Goal: Task Accomplishment & Management: Use online tool/utility

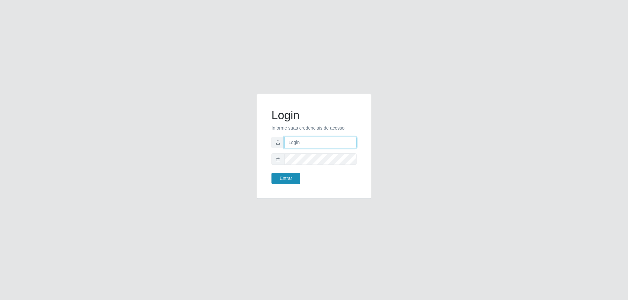
type input "[EMAIL_ADDRESS][DOMAIN_NAME]"
click at [281, 177] on button "Entrar" at bounding box center [285, 178] width 29 height 11
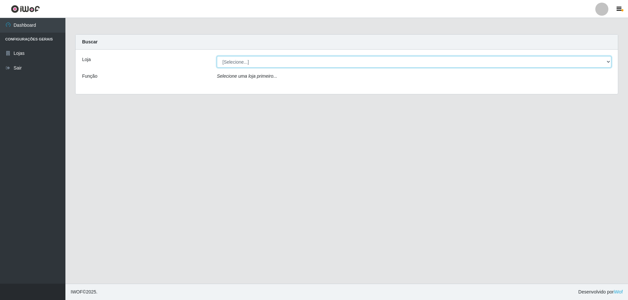
click at [608, 62] on select "[Selecione...] SuperShow Bis - [GEOGRAPHIC_DATA]" at bounding box center [414, 61] width 394 height 11
select select "59"
click at [217, 56] on select "[Selecione...] SuperShow Bis - [GEOGRAPHIC_DATA]" at bounding box center [414, 61] width 394 height 11
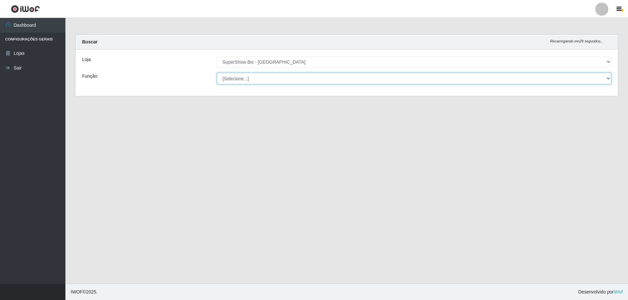
click at [280, 79] on select "[Selecione...] ASG ASG + ASG ++ Auxiliar de Cozinha Embalador Embalador + Embal…" at bounding box center [414, 78] width 394 height 11
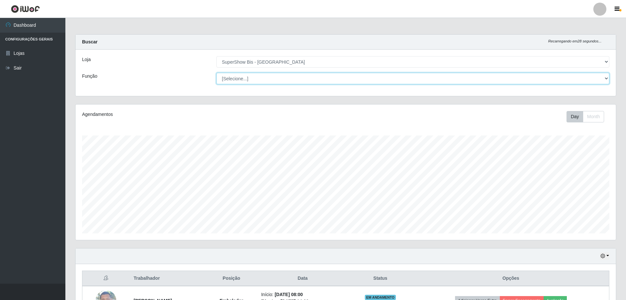
scroll to position [136, 540]
click at [168, 75] on div "Função" at bounding box center [144, 78] width 134 height 11
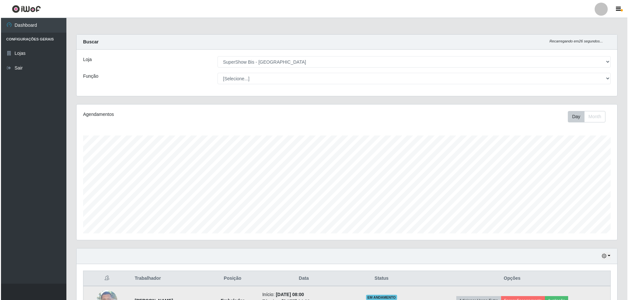
scroll to position [98, 0]
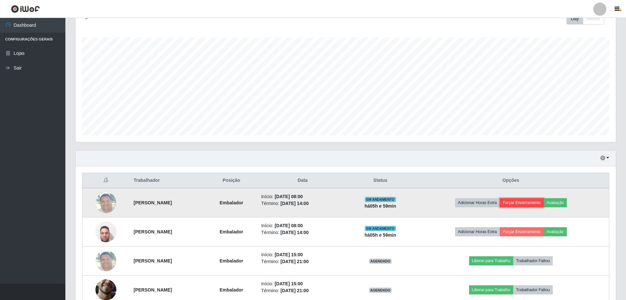
click at [524, 201] on button "Forçar Encerramento" at bounding box center [522, 202] width 44 height 9
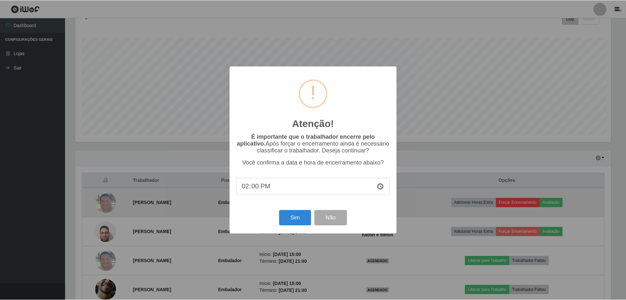
scroll to position [136, 537]
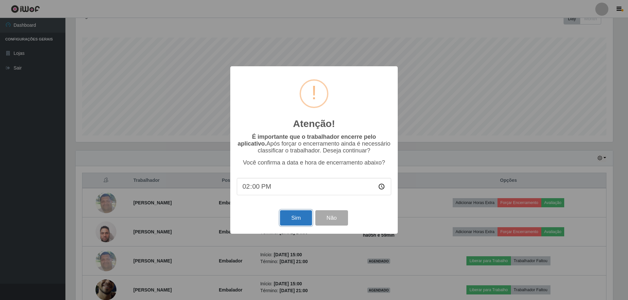
click at [295, 222] on button "Sim" at bounding box center [296, 217] width 32 height 15
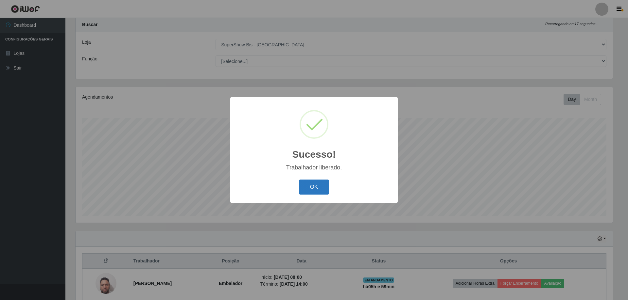
click at [320, 189] on button "OK" at bounding box center [314, 187] width 30 height 15
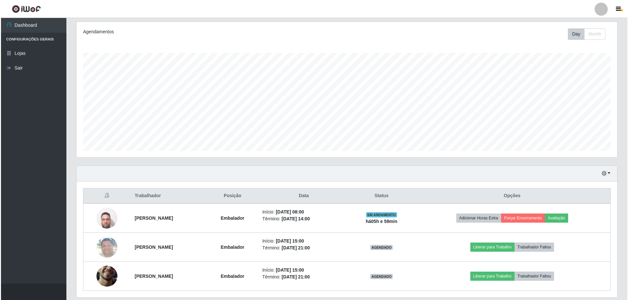
scroll to position [105, 0]
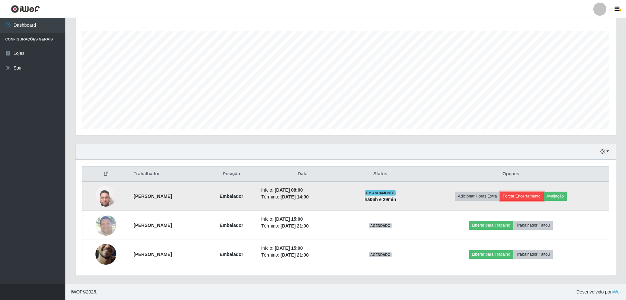
click at [530, 196] on button "Forçar Encerramento" at bounding box center [522, 196] width 44 height 9
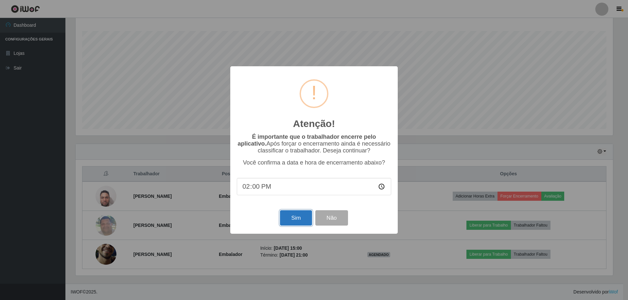
click at [294, 226] on button "Sim" at bounding box center [296, 217] width 32 height 15
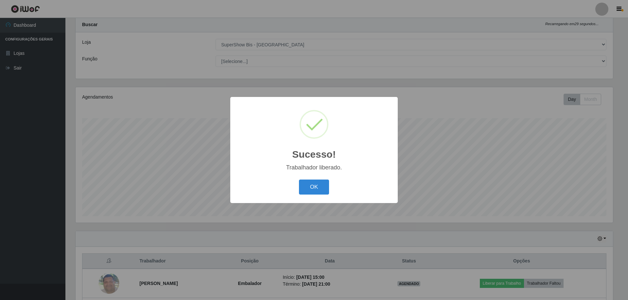
click at [299, 180] on button "OK" at bounding box center [314, 187] width 30 height 15
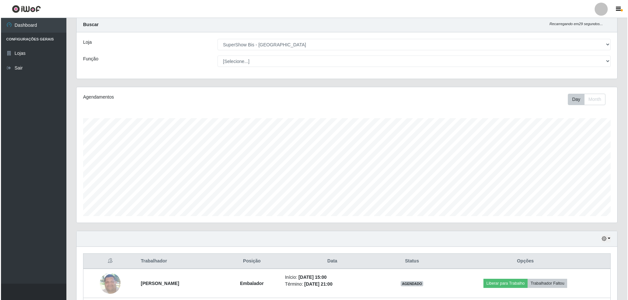
scroll to position [76, 0]
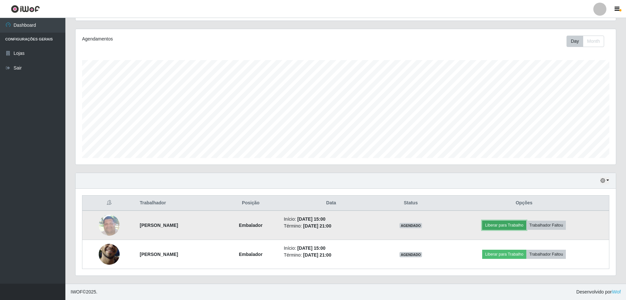
click at [514, 226] on button "Liberar para Trabalho" at bounding box center [504, 225] width 44 height 9
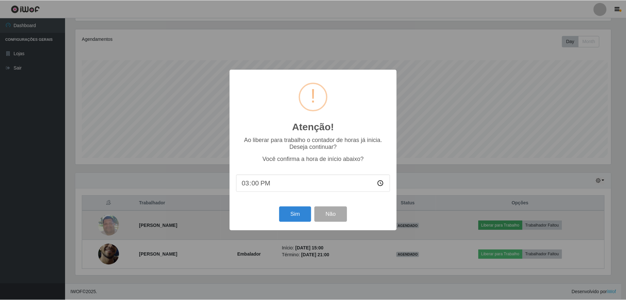
scroll to position [136, 537]
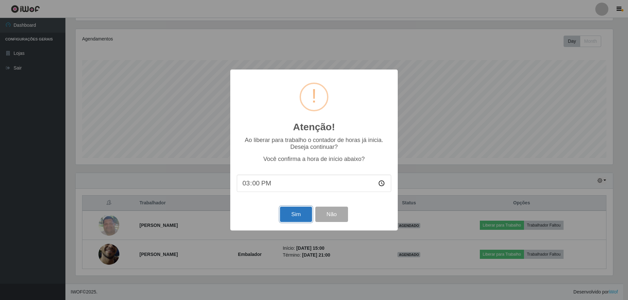
click at [295, 217] on button "Sim" at bounding box center [296, 214] width 32 height 15
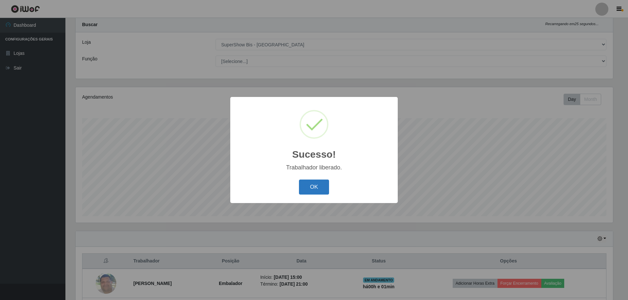
click at [313, 187] on button "OK" at bounding box center [314, 187] width 30 height 15
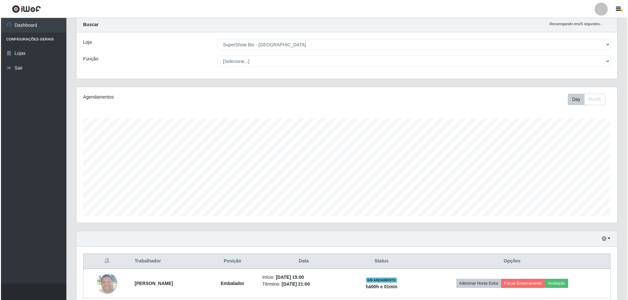
scroll to position [76, 0]
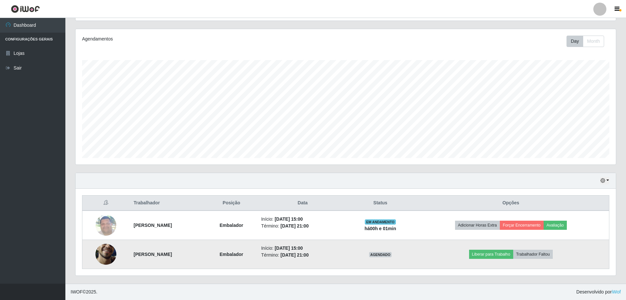
click at [104, 257] on img at bounding box center [105, 254] width 21 height 46
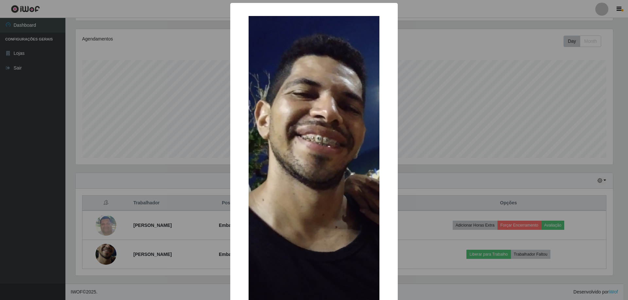
click at [452, 152] on div "× OK Cancel" at bounding box center [314, 150] width 628 height 300
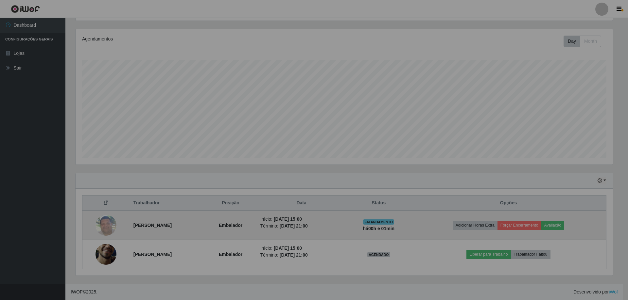
scroll to position [136, 540]
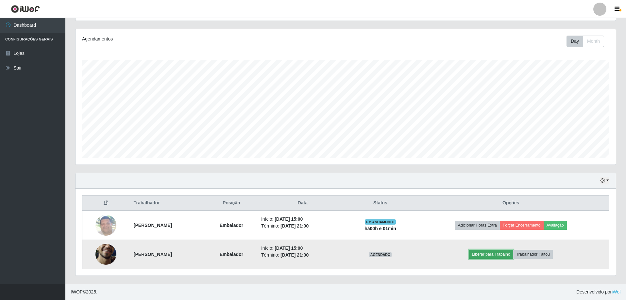
click at [492, 255] on button "Liberar para Trabalho" at bounding box center [491, 254] width 44 height 9
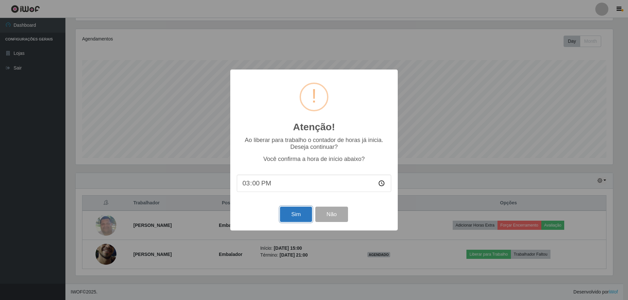
click at [289, 214] on button "Sim" at bounding box center [296, 214] width 32 height 15
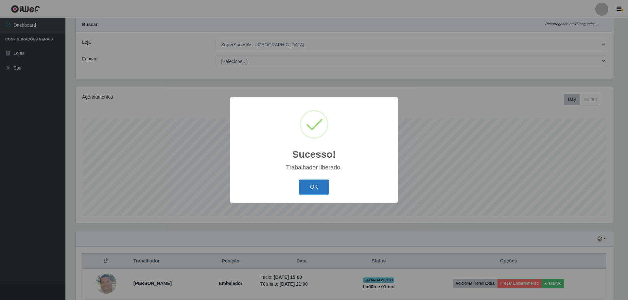
click at [322, 191] on button "OK" at bounding box center [314, 187] width 30 height 15
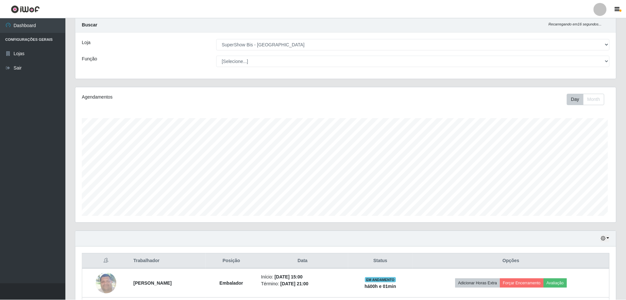
scroll to position [136, 540]
